Goal: Find contact information: Find contact information

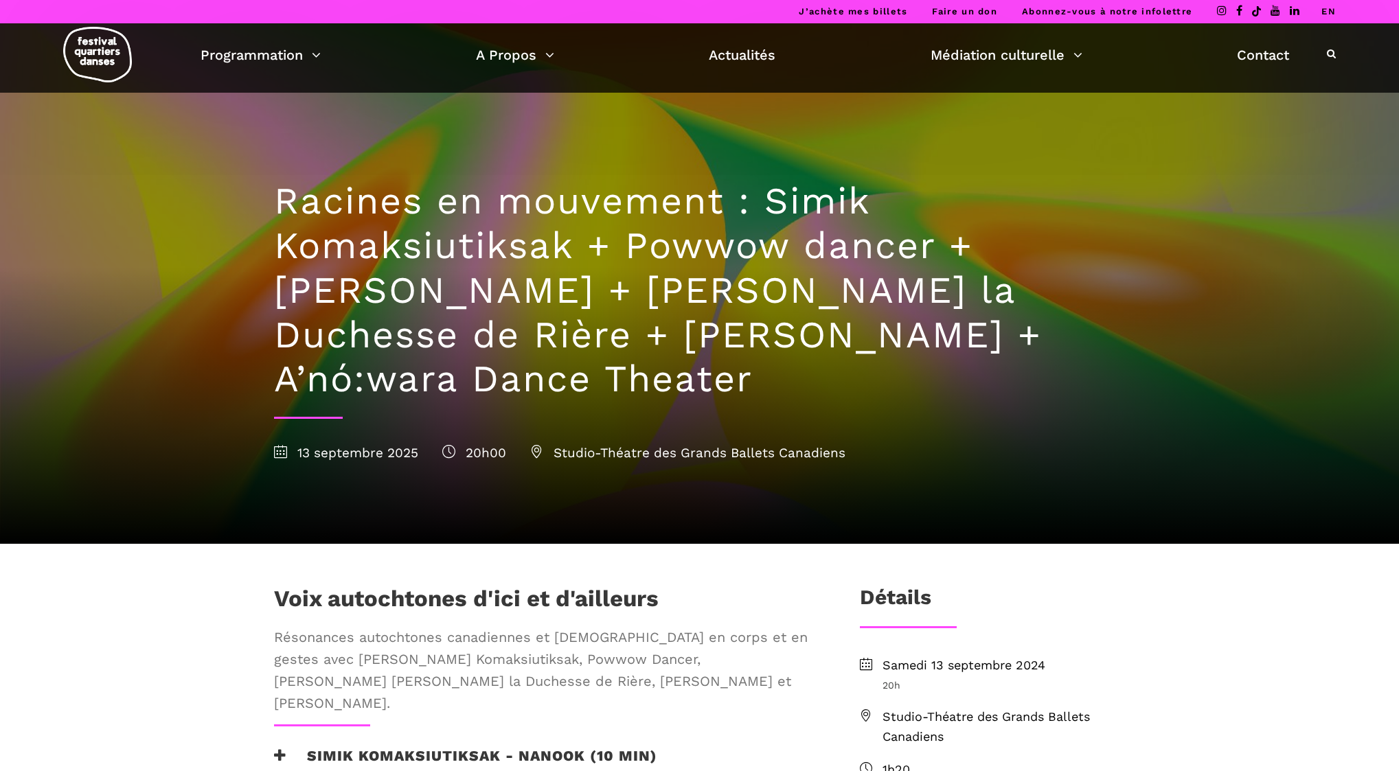
click at [695, 454] on span "Studio-Théatre des Grands Ballets Canadiens" at bounding box center [687, 453] width 315 height 16
click at [534, 455] on icon at bounding box center [536, 451] width 13 height 13
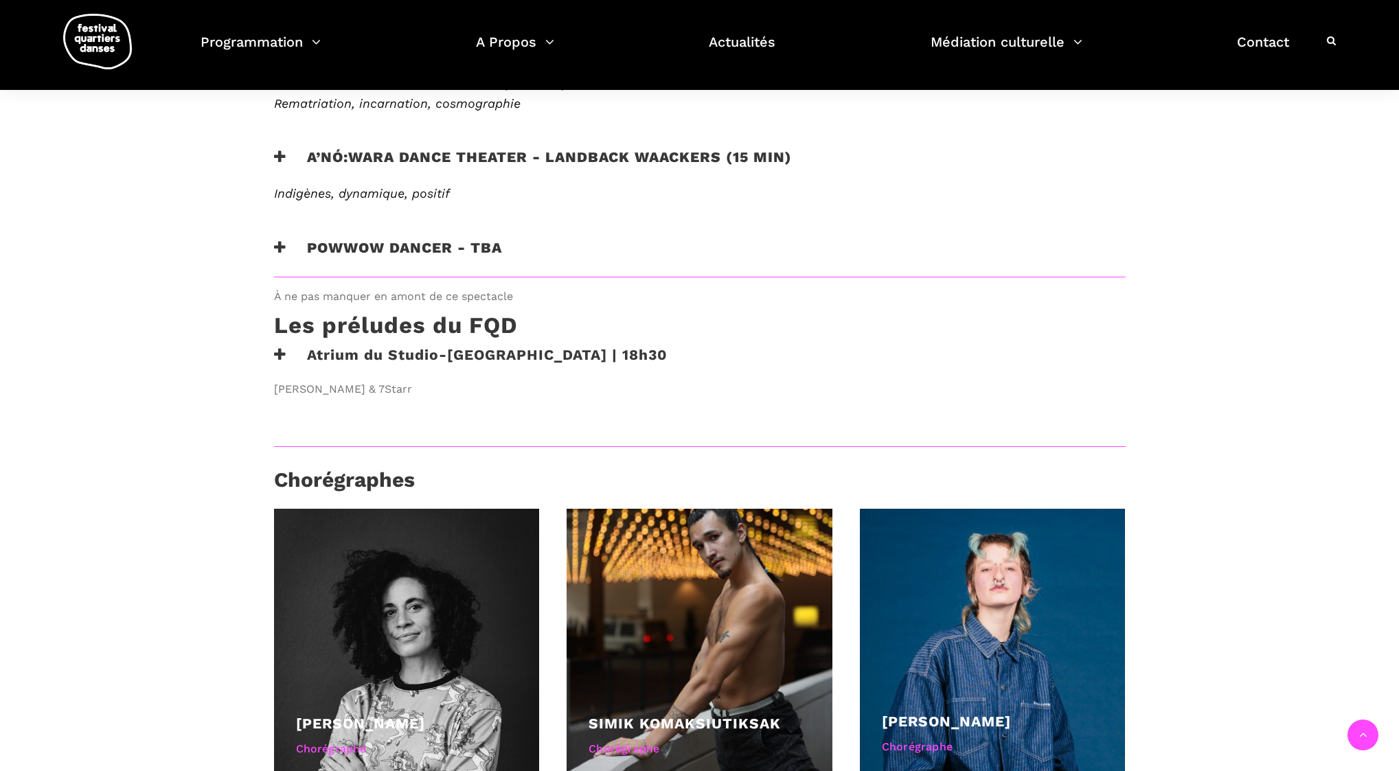
scroll to position [987, 0]
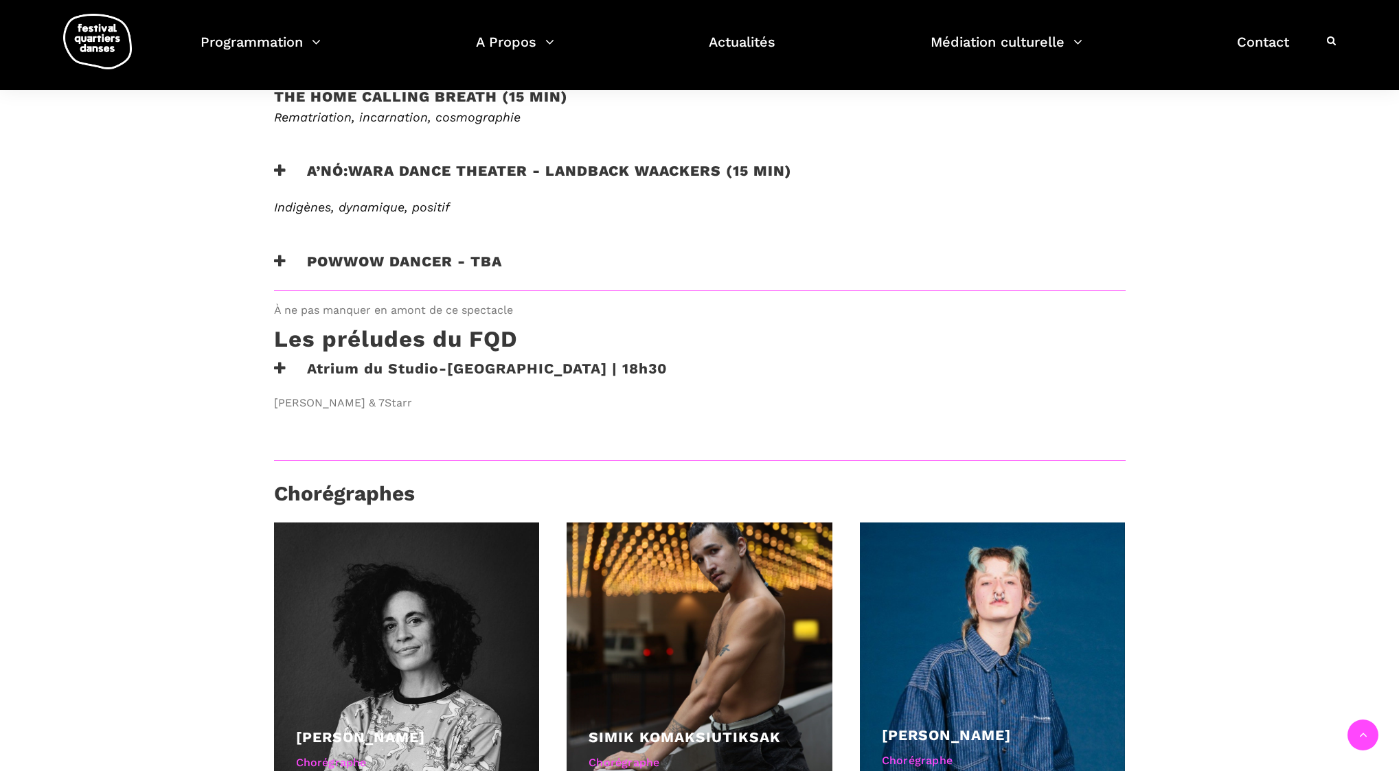
click at [410, 360] on h3 "Atrium du Studio-[GEOGRAPHIC_DATA] | 18h30" at bounding box center [471, 377] width 394 height 34
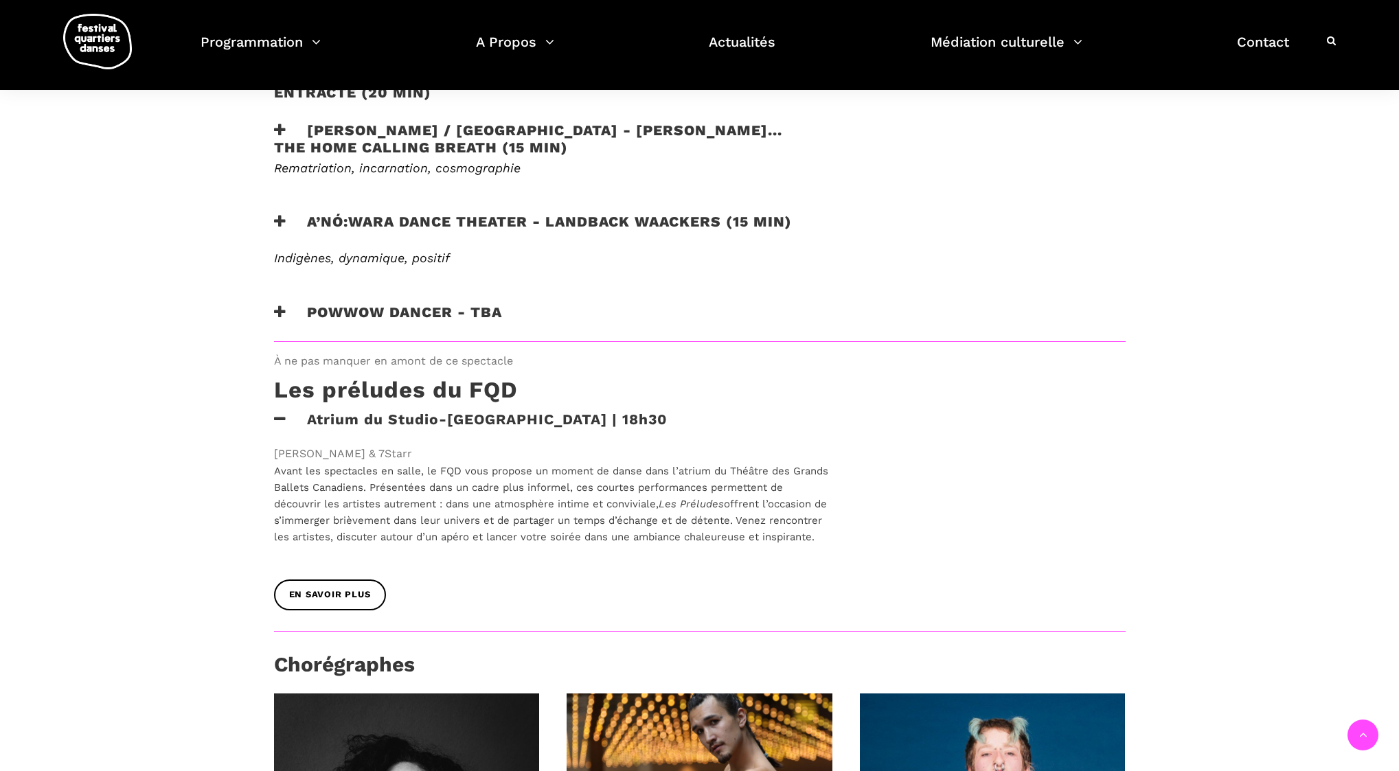
scroll to position [934, 0]
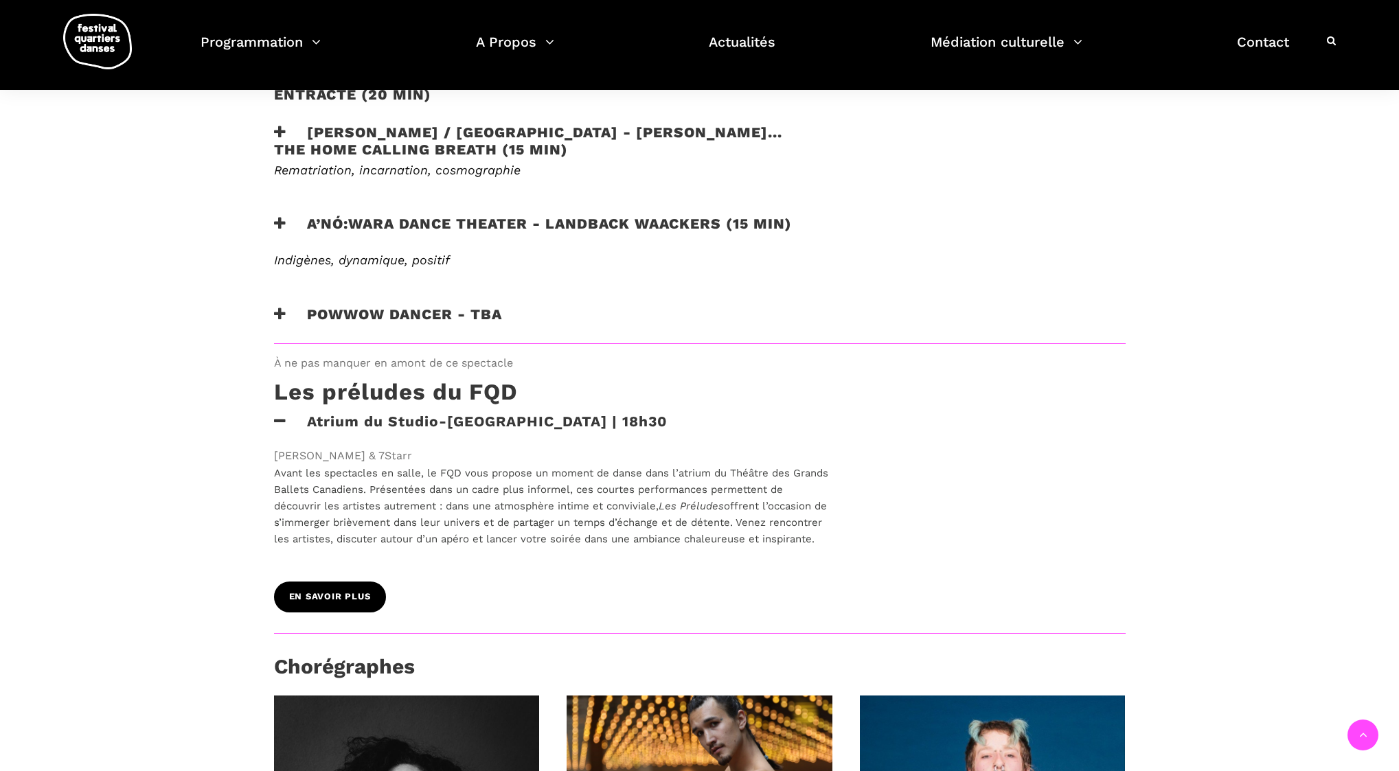
click at [305, 592] on span "En savoir plus" at bounding box center [330, 597] width 82 height 14
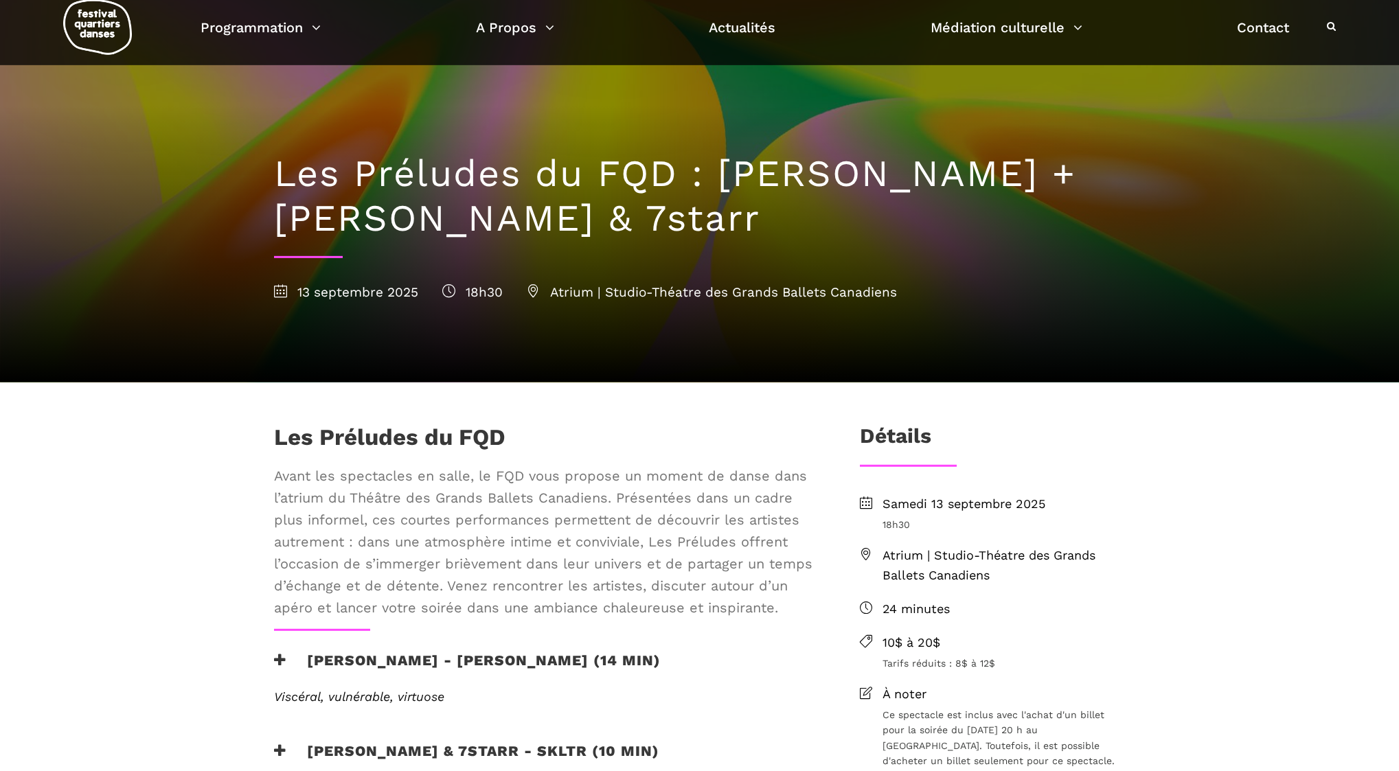
scroll to position [37, 0]
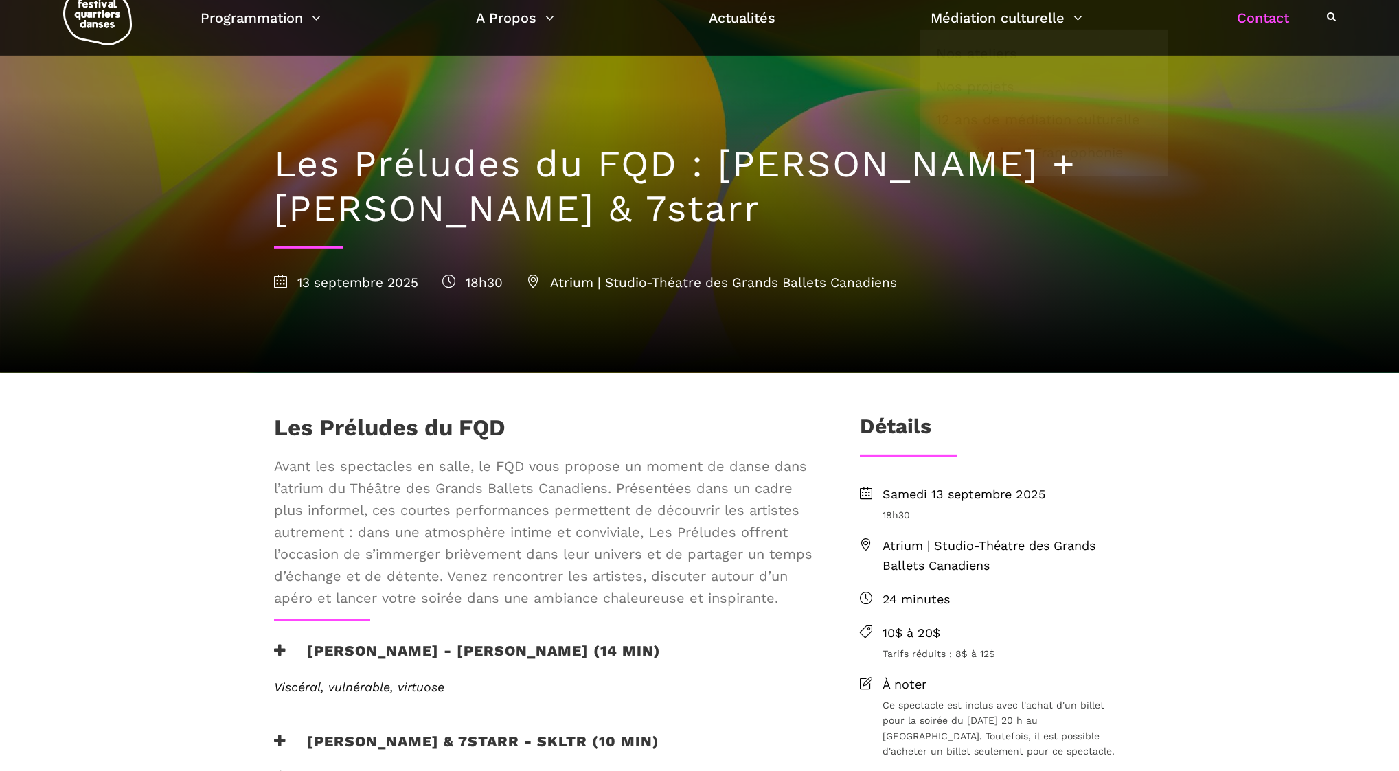
click at [1276, 17] on link "Contact" at bounding box center [1263, 17] width 52 height 23
